Goal: Navigation & Orientation: Find specific page/section

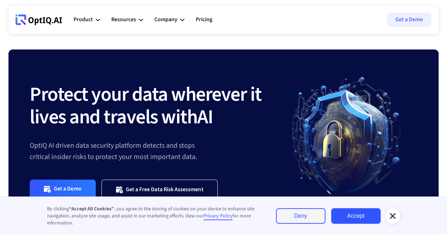
click at [342, 217] on link "Accept" at bounding box center [355, 216] width 49 height 16
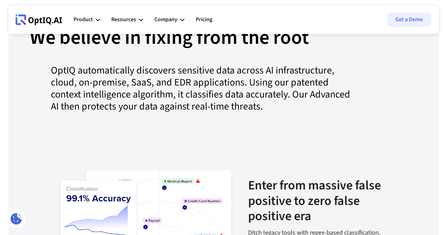
scroll to position [719, 0]
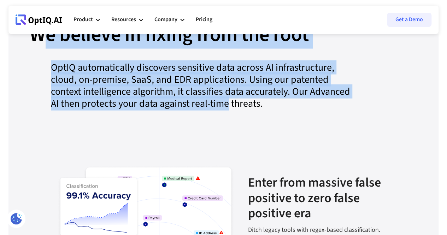
drag, startPoint x: 39, startPoint y: 70, endPoint x: 231, endPoint y: 127, distance: 200.3
click at [231, 127] on div "We believe in fixing from the root Our Platform We believe in fixing from the r…" at bounding box center [224, 80] width 388 height 110
click at [343, 112] on div "OptIQ automatically discovers sensitive data across AI infrastructure, cloud, o…" at bounding box center [192, 89] width 325 height 57
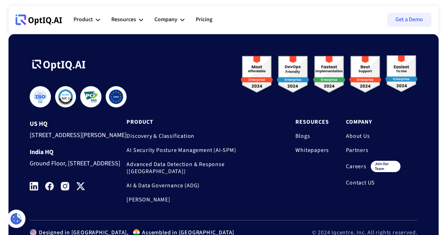
scroll to position [2442, 0]
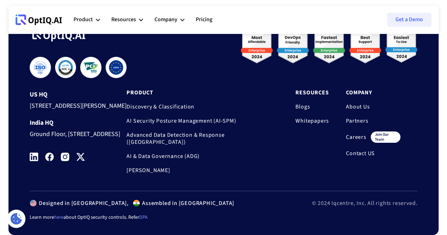
click at [351, 103] on link "About Us" at bounding box center [373, 106] width 54 height 7
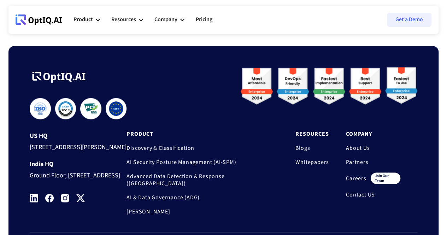
scroll to position [574, 0]
